Goal: Task Accomplishment & Management: Manage account settings

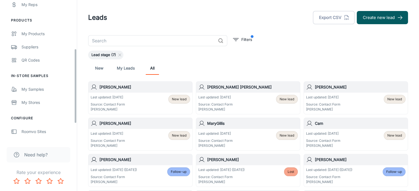
scroll to position [90, 0]
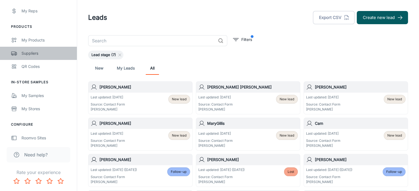
click at [30, 55] on div "Suppliers" at bounding box center [46, 53] width 50 height 6
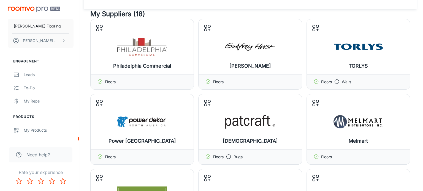
scroll to position [24, 0]
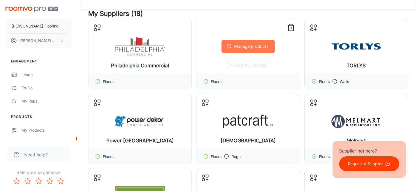
click at [241, 45] on button "Manage products" at bounding box center [247, 46] width 53 height 13
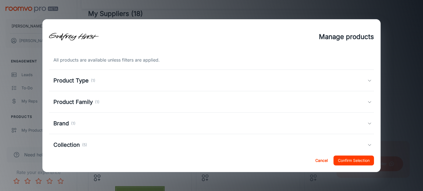
click at [71, 145] on h5 "Collection" at bounding box center [66, 145] width 26 height 8
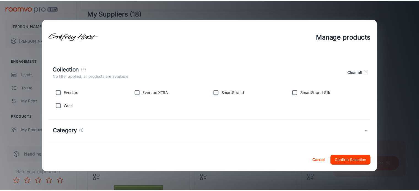
scroll to position [80, 0]
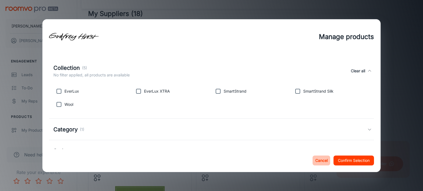
click at [319, 161] on button "Cancel" at bounding box center [322, 161] width 18 height 10
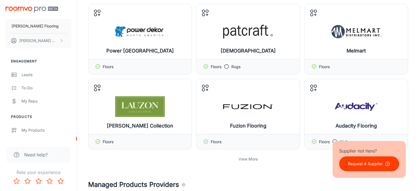
scroll to position [118, 0]
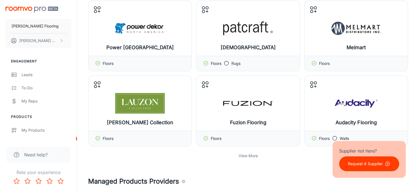
click at [249, 154] on p "View More" at bounding box center [247, 156] width 19 height 6
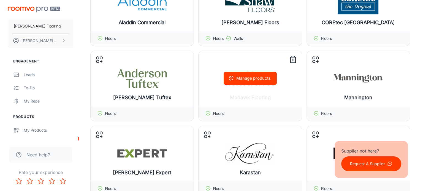
scroll to position [294, 0]
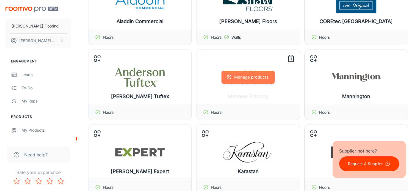
click at [247, 78] on button "Manage products" at bounding box center [247, 77] width 53 height 13
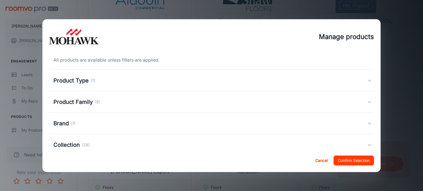
click at [83, 101] on h5 "Product Family" at bounding box center [72, 102] width 39 height 8
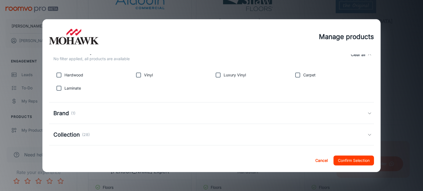
scroll to position [50, 0]
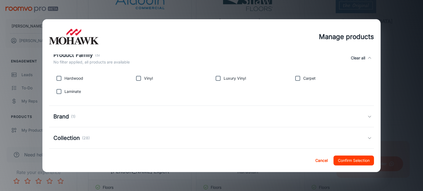
click at [72, 138] on h5 "Collection" at bounding box center [66, 138] width 26 height 8
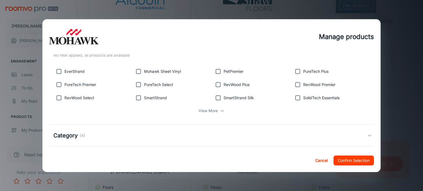
scroll to position [191, 0]
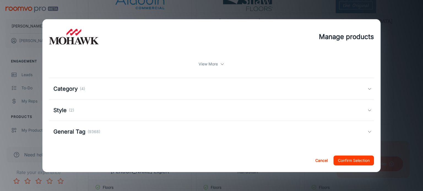
click at [66, 97] on div "Category (4)" at bounding box center [211, 88] width 325 height 21
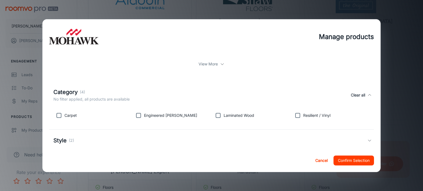
click at [61, 142] on h5 "Style" at bounding box center [59, 141] width 13 height 8
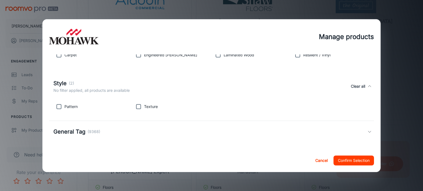
scroll to position [251, 0]
click at [72, 132] on h5 "General Tag" at bounding box center [69, 132] width 32 height 8
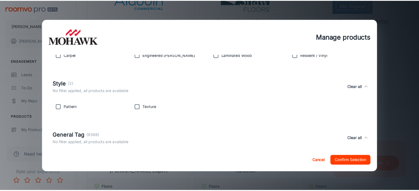
scroll to position [316, 0]
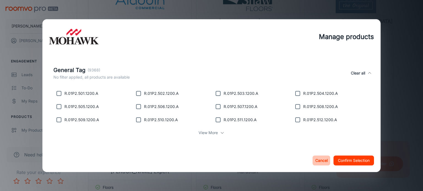
click at [319, 159] on button "Cancel" at bounding box center [322, 161] width 18 height 10
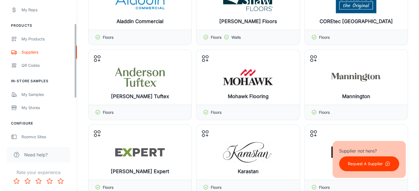
scroll to position [123, 0]
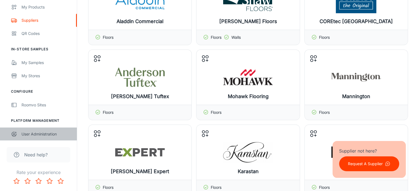
click at [42, 133] on div "User Administration" at bounding box center [46, 134] width 50 height 6
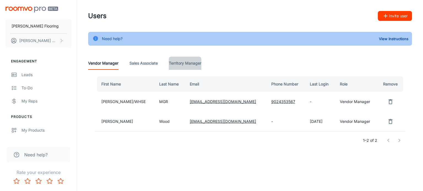
click at [182, 64] on Manager "Territory Manager" at bounding box center [185, 63] width 32 height 13
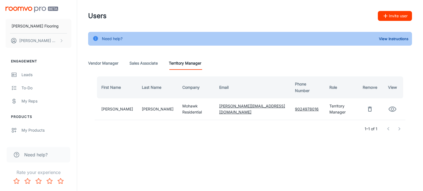
click at [84, 105] on div "Need help? View Instructions Vendor Manager Sales Associate Territory Manager F…" at bounding box center [250, 88] width 337 height 113
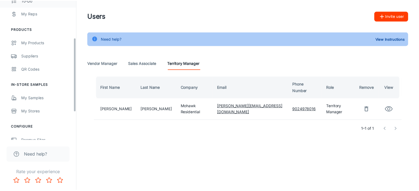
scroll to position [91, 0]
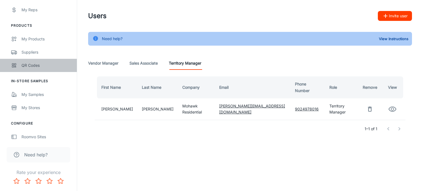
click at [37, 66] on div "QR Codes" at bounding box center [46, 66] width 50 height 6
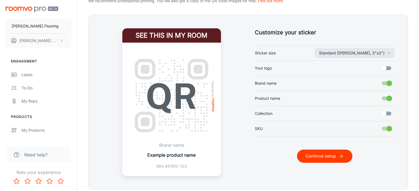
scroll to position [124, 0]
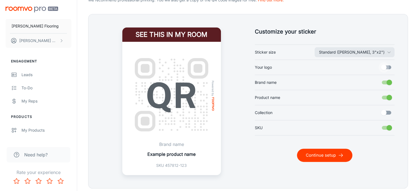
click at [387, 67] on input "Your logo" at bounding box center [383, 67] width 31 height 10
checkbox input "true"
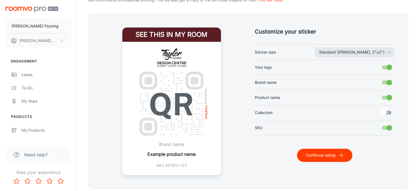
click at [387, 112] on input "Collection" at bounding box center [383, 113] width 31 height 10
checkbox input "true"
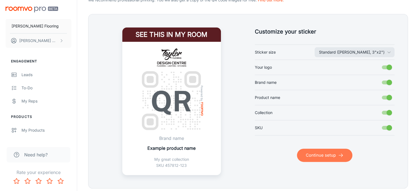
click at [329, 156] on button "Continue setup" at bounding box center [324, 155] width 55 height 13
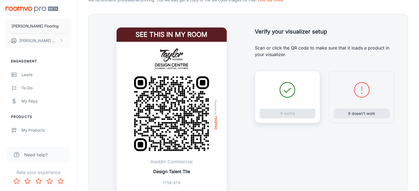
click at [291, 91] on icon at bounding box center [287, 90] width 20 height 20
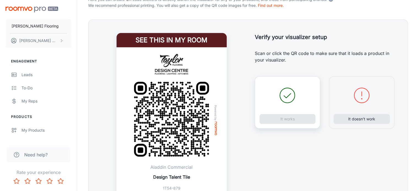
scroll to position [118, 0]
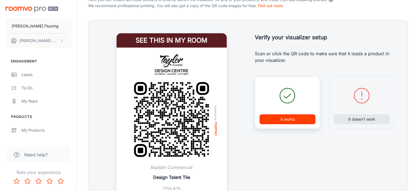
click at [287, 99] on icon at bounding box center [287, 96] width 20 height 20
click at [288, 120] on button "It works" at bounding box center [287, 120] width 56 height 10
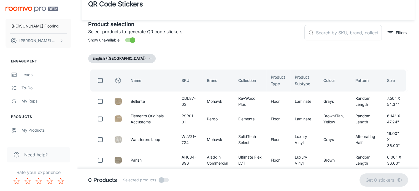
scroll to position [12, 0]
click at [335, 35] on input "text" at bounding box center [349, 32] width 66 height 15
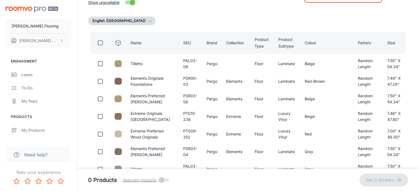
scroll to position [50, 0]
type input "pergo"
